Goal: Task Accomplishment & Management: Use online tool/utility

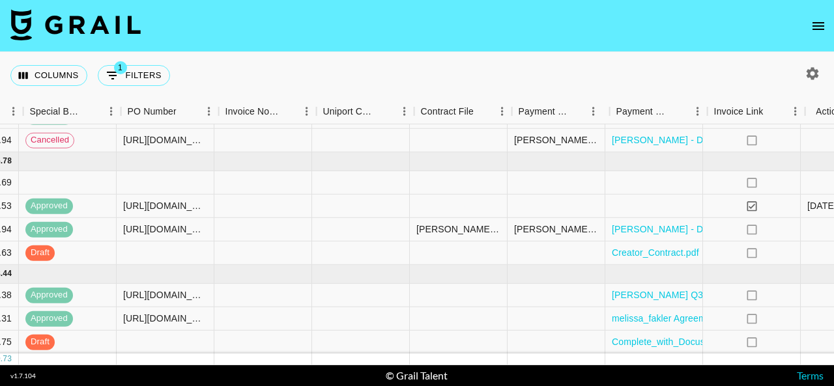
scroll to position [113, 1339]
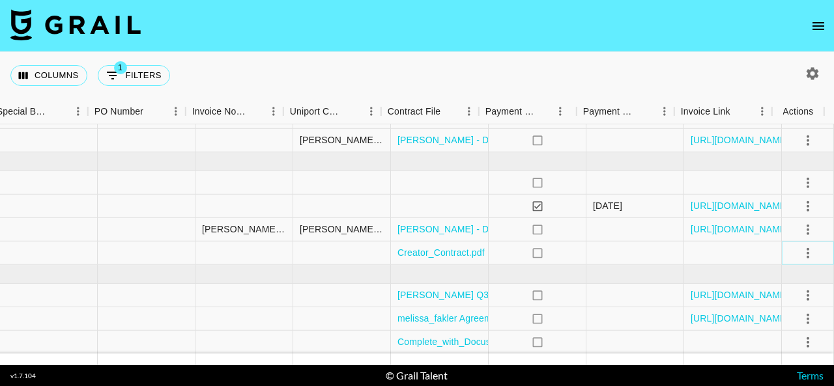
click at [800, 245] on icon "select merge strategy" at bounding box center [808, 253] width 16 height 16
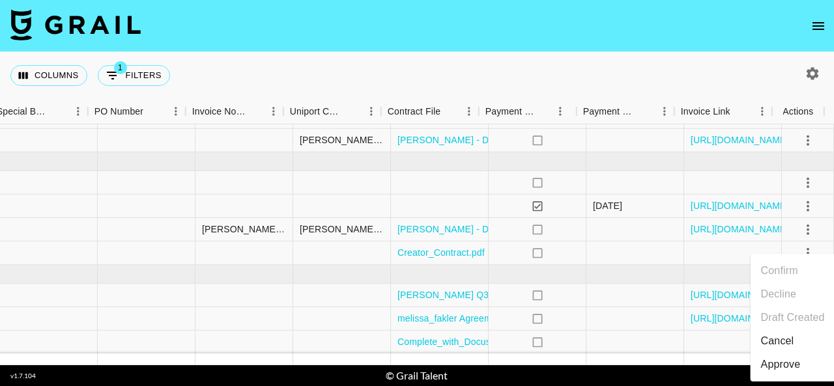
click at [788, 364] on div "Approve" at bounding box center [781, 365] width 40 height 16
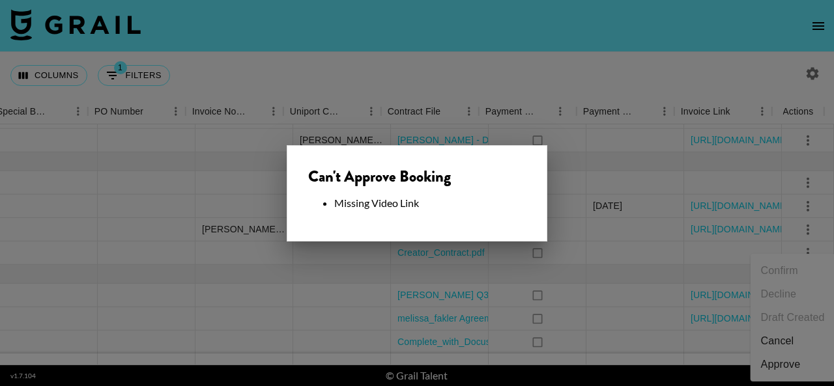
click at [629, 270] on div at bounding box center [417, 193] width 834 height 386
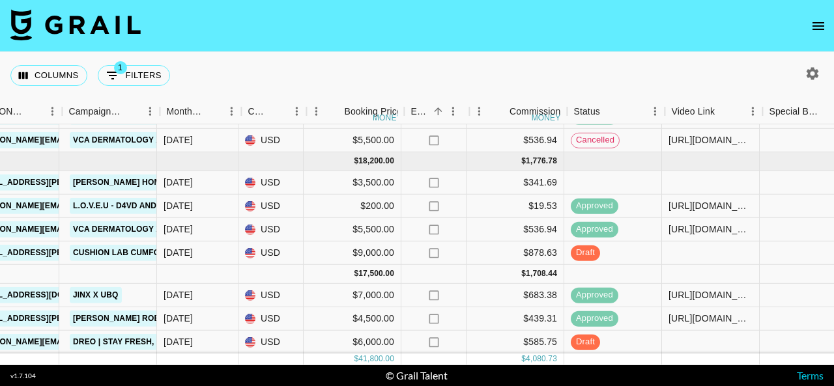
scroll to position [113, 579]
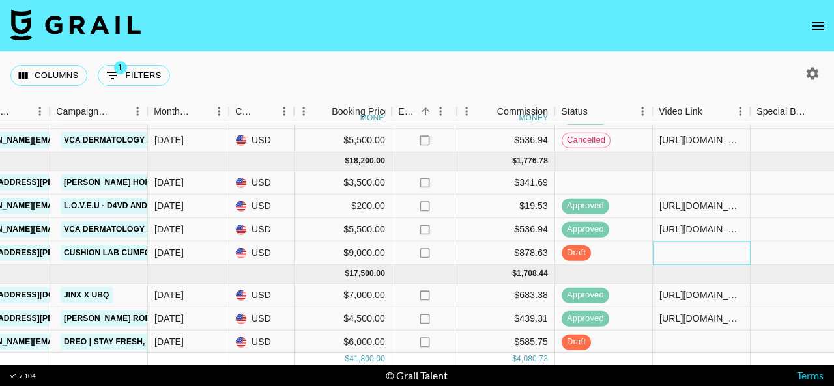
click at [684, 242] on div at bounding box center [702, 253] width 98 height 23
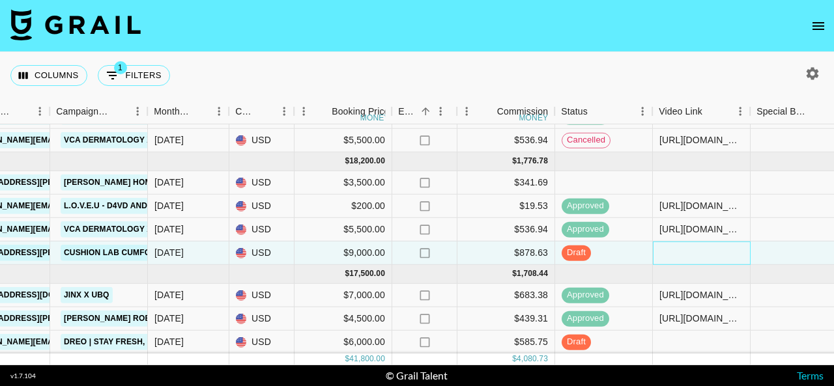
click at [684, 242] on div at bounding box center [702, 253] width 98 height 23
type input "[URL][DOMAIN_NAME]"
click at [787, 243] on div at bounding box center [800, 253] width 98 height 23
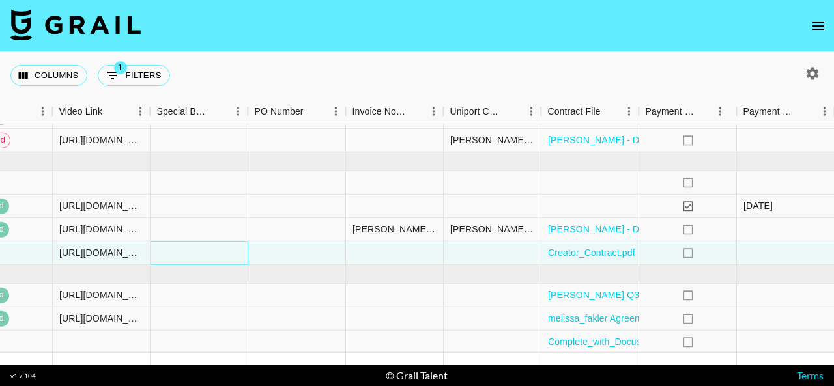
scroll to position [113, 1339]
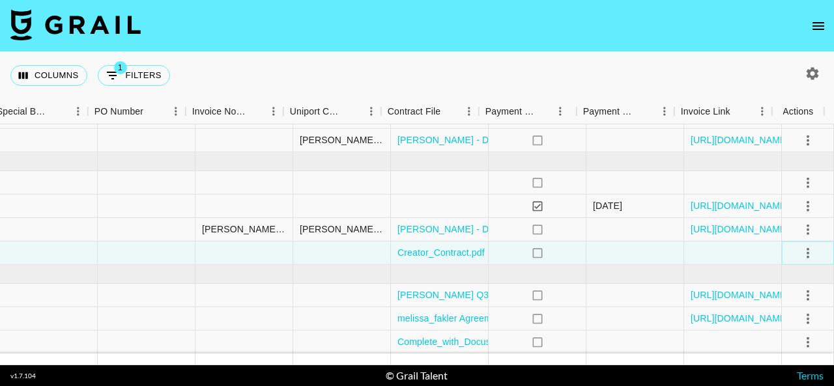
click at [807, 248] on icon "select merge strategy" at bounding box center [808, 253] width 3 height 10
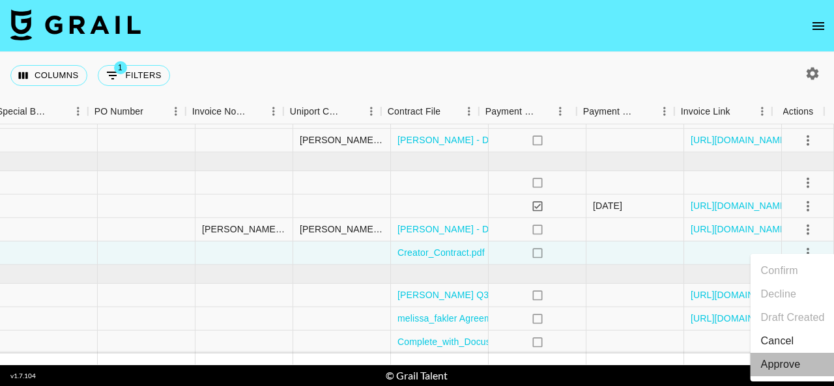
click at [780, 364] on div "Approve" at bounding box center [781, 365] width 40 height 16
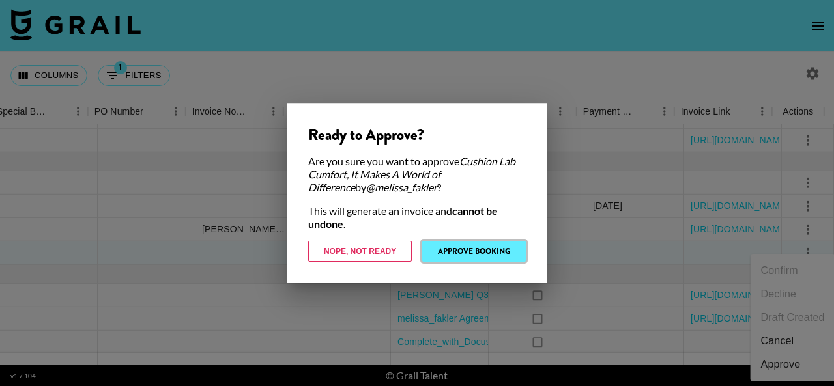
click at [488, 252] on button "Approve Booking" at bounding box center [474, 251] width 104 height 21
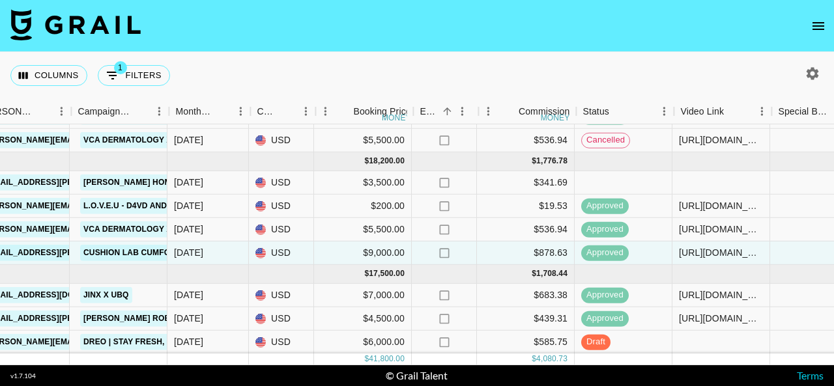
scroll to position [113, 557]
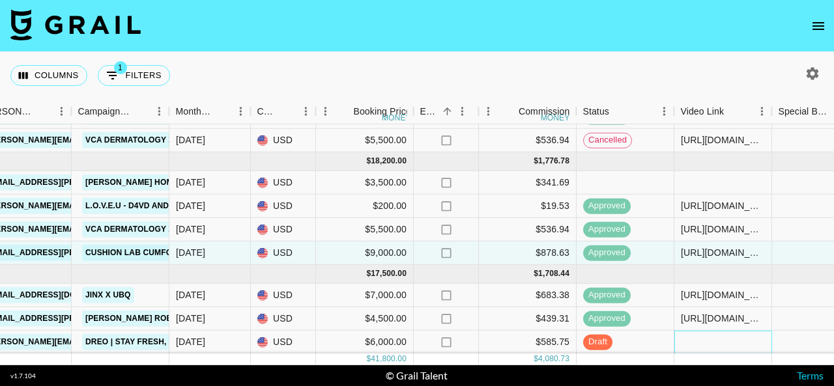
click at [697, 331] on div at bounding box center [724, 342] width 98 height 23
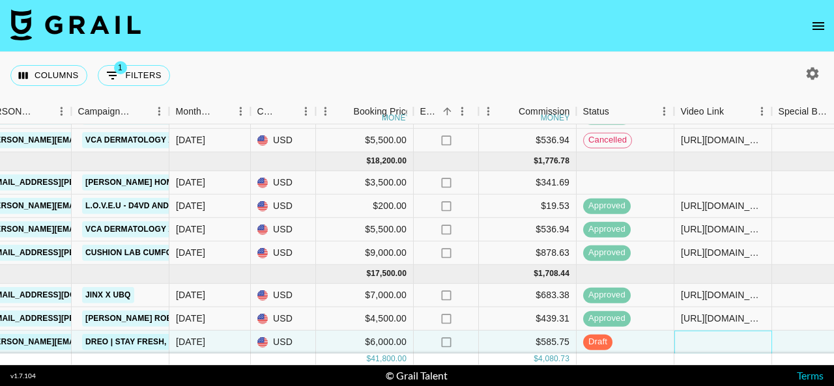
click at [697, 331] on div at bounding box center [724, 342] width 98 height 23
type input "[URL][DOMAIN_NAME]"
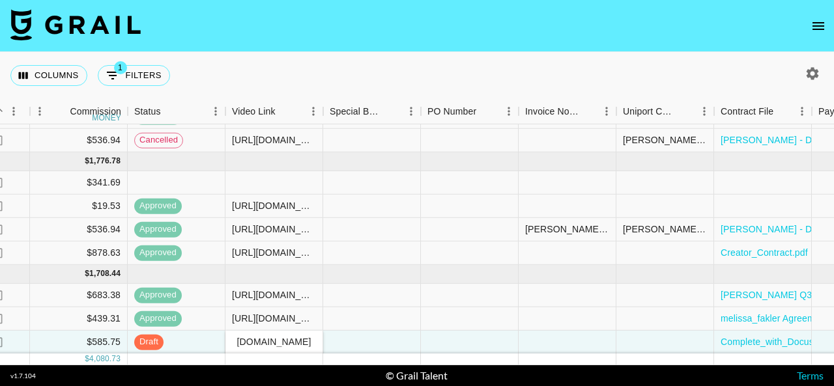
scroll to position [113, 1006]
click at [374, 334] on div at bounding box center [372, 342] width 98 height 23
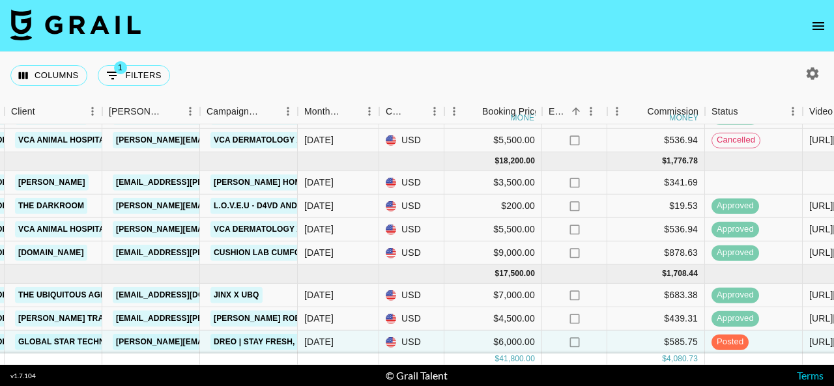
scroll to position [113, 407]
